Goal: Find specific page/section: Locate a particular part of the current website

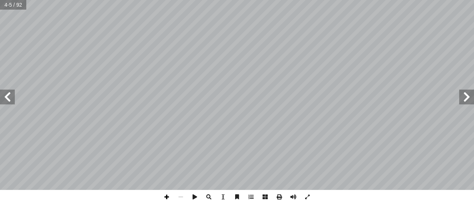
click at [167, 200] on span at bounding box center [167, 197] width 14 height 14
click at [10, 100] on span at bounding box center [7, 97] width 15 height 15
click at [6, 95] on span at bounding box center [7, 97] width 15 height 15
click at [472, 94] on span at bounding box center [466, 97] width 15 height 15
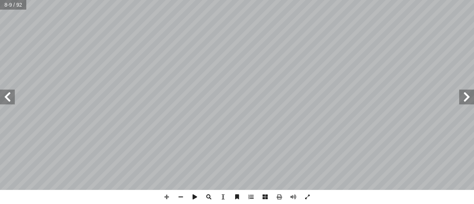
click at [7, 100] on span at bounding box center [7, 97] width 15 height 15
click at [464, 97] on span at bounding box center [466, 97] width 15 height 15
click at [166, 197] on span at bounding box center [167, 197] width 14 height 14
